Goal: Transaction & Acquisition: Purchase product/service

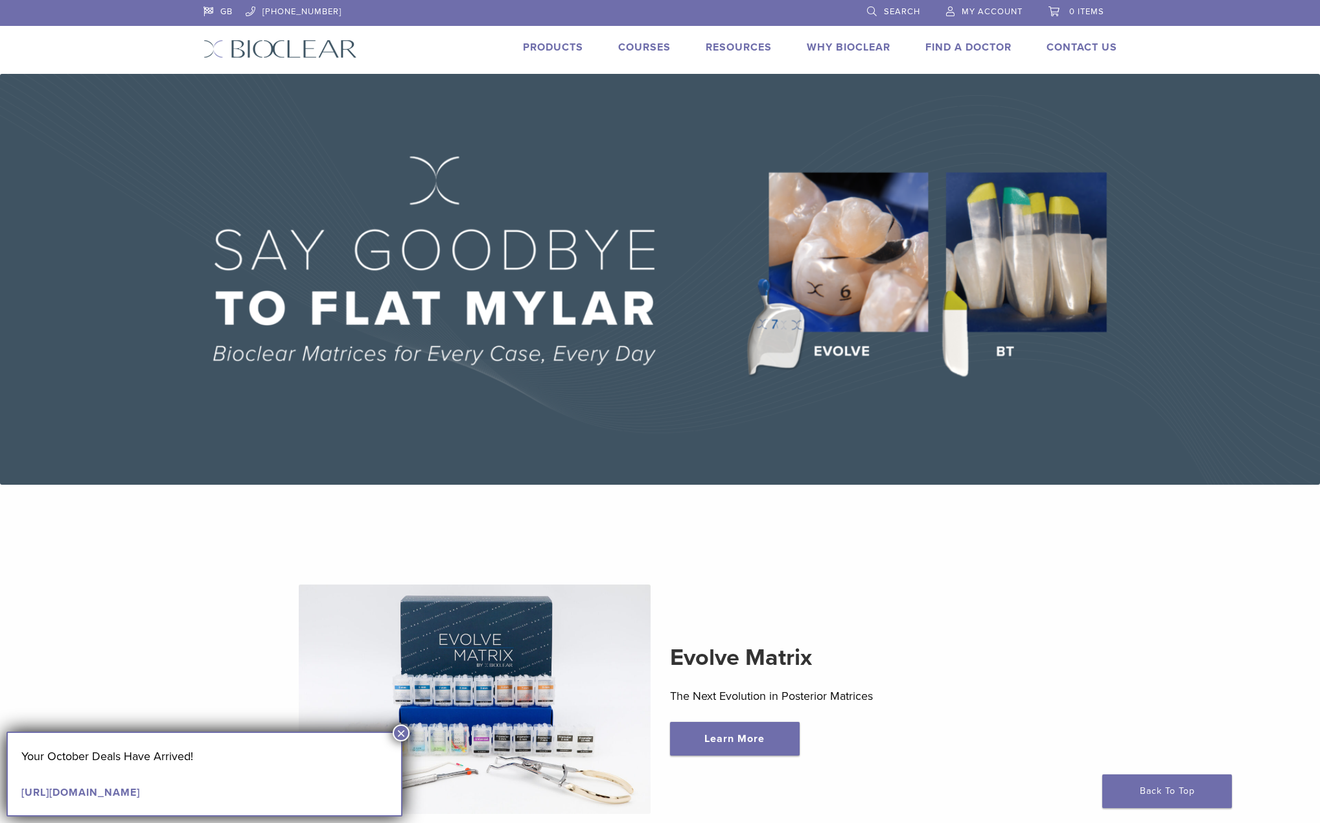
click at [552, 47] on link "Products" at bounding box center [553, 47] width 60 height 13
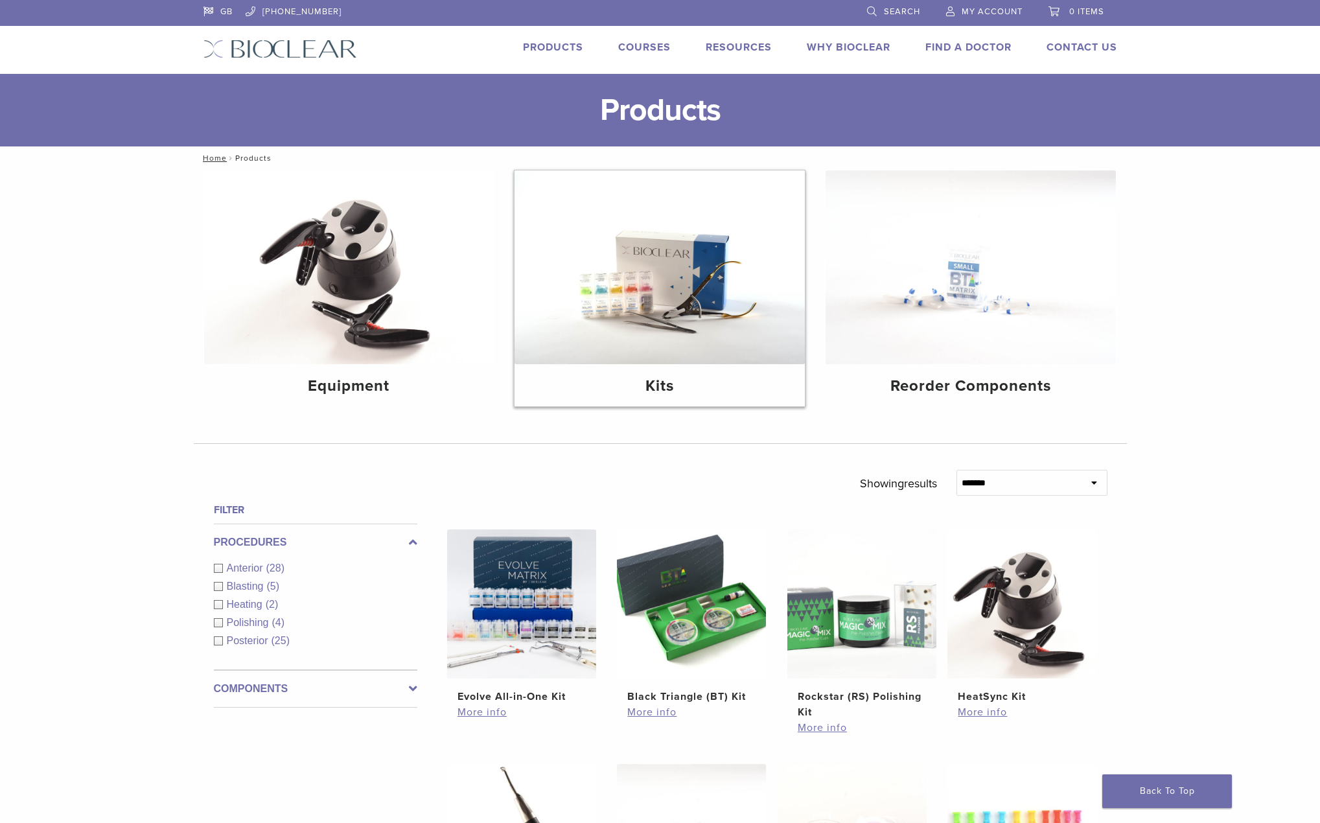
click at [709, 267] on img at bounding box center [660, 267] width 290 height 194
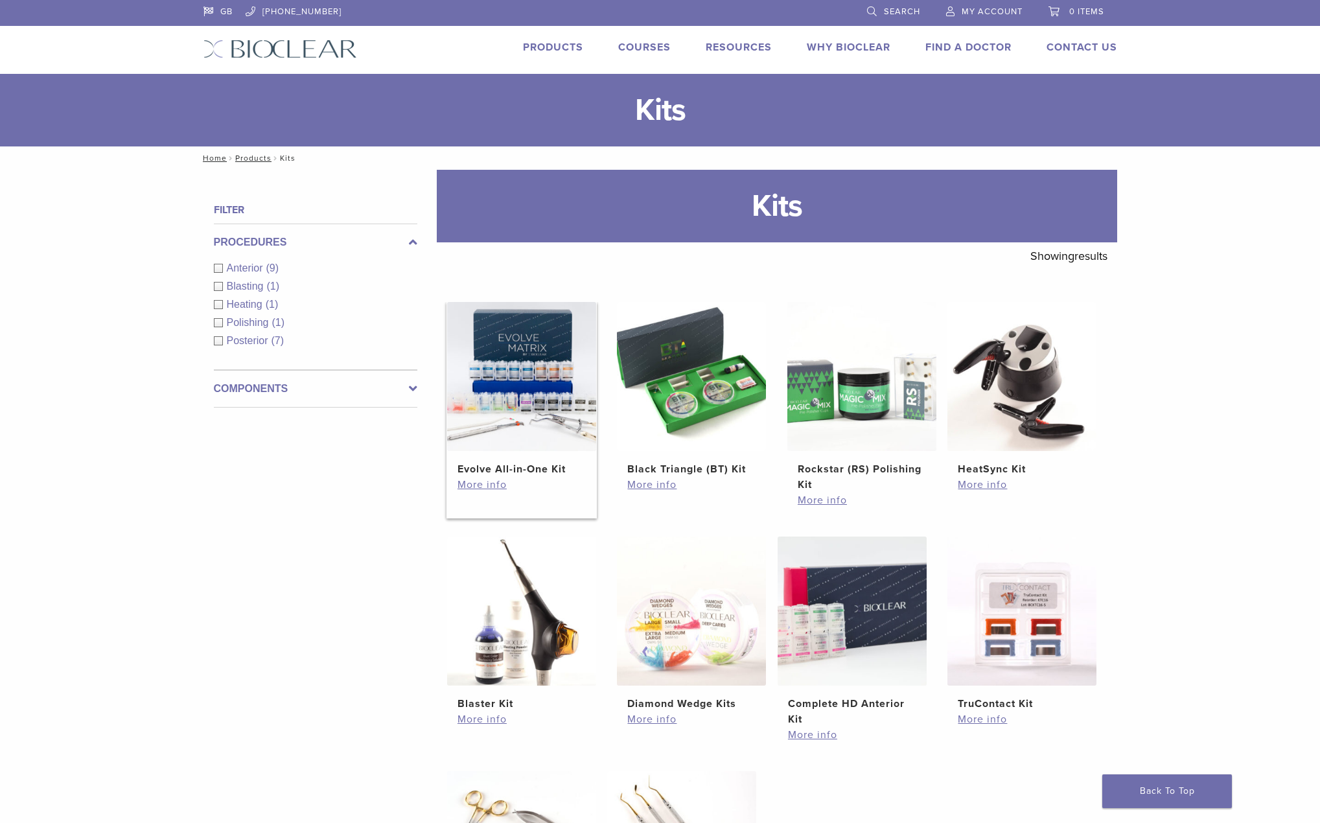
click at [524, 380] on img at bounding box center [521, 376] width 149 height 149
